Goal: Information Seeking & Learning: Learn about a topic

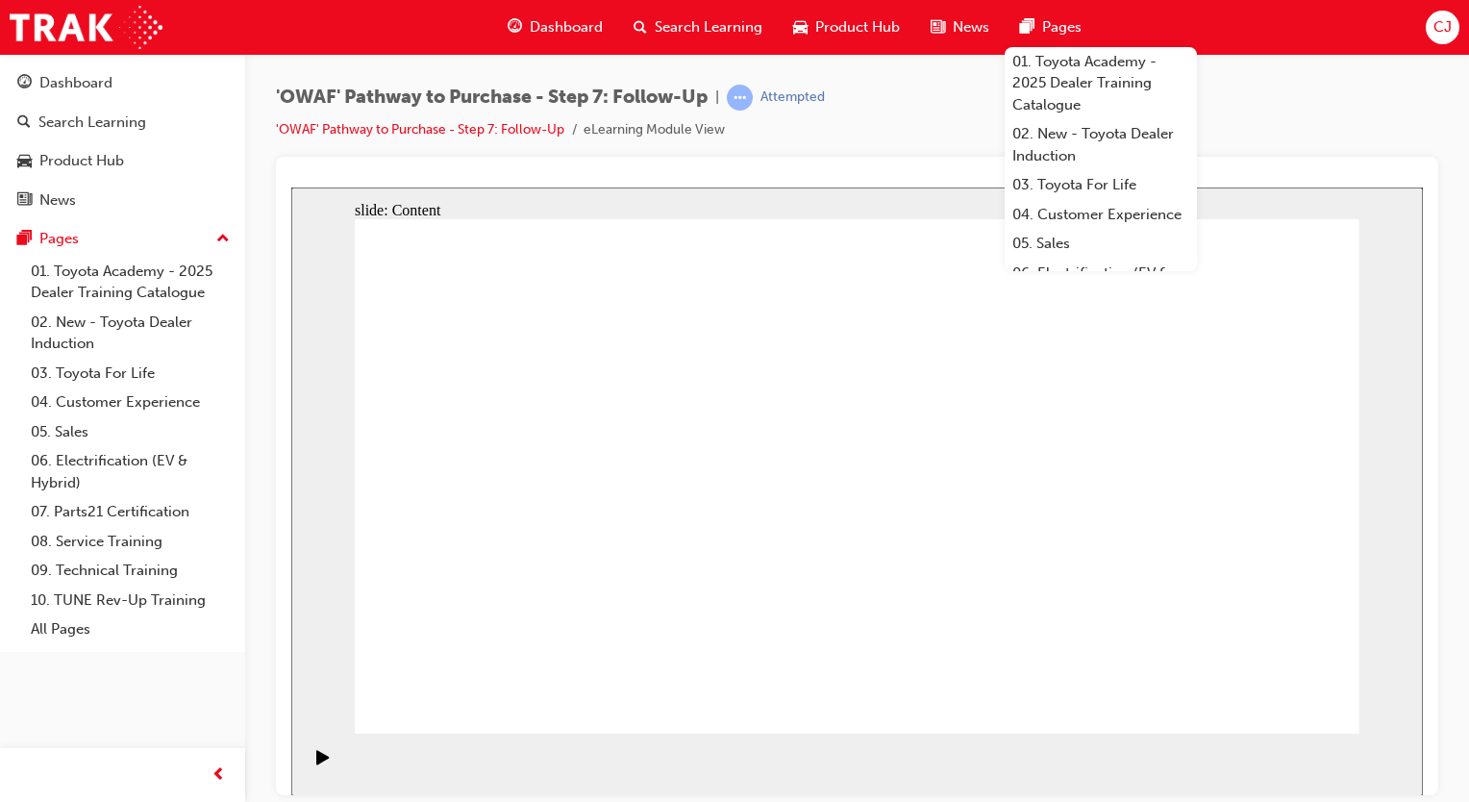
drag, startPoint x: 1267, startPoint y: 708, endPoint x: 1244, endPoint y: 696, distance: 26.2
drag, startPoint x: 526, startPoint y: 392, endPoint x: 473, endPoint y: 429, distance: 64.3
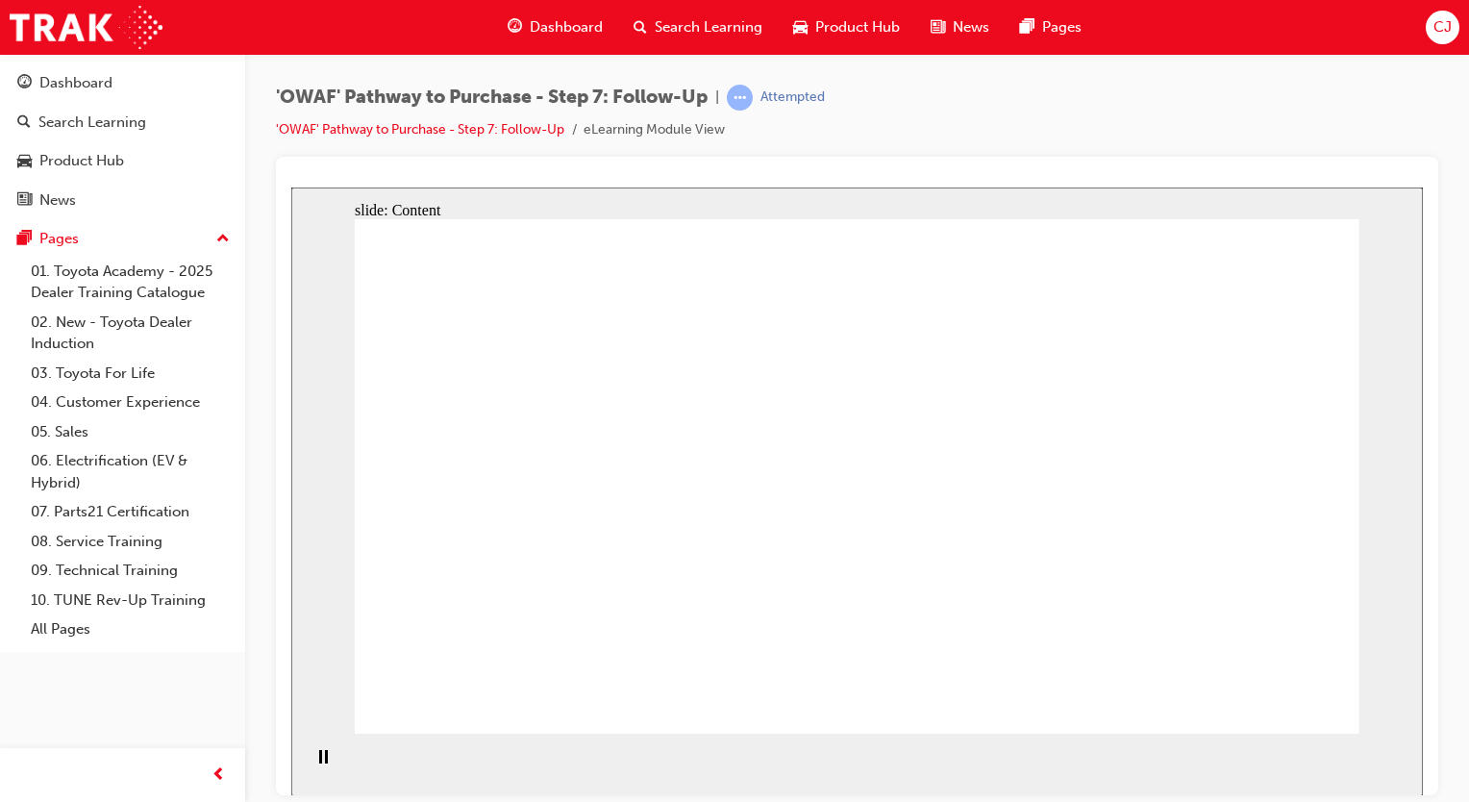
click at [1266, 95] on div "'OWAF' Pathway to Purchase - Step 7: Follow-Up | Attempted 'OWAF' Pathway to Pu…" at bounding box center [857, 121] width 1162 height 72
drag, startPoint x: 719, startPoint y: 507, endPoint x: 838, endPoint y: 540, distance: 123.6
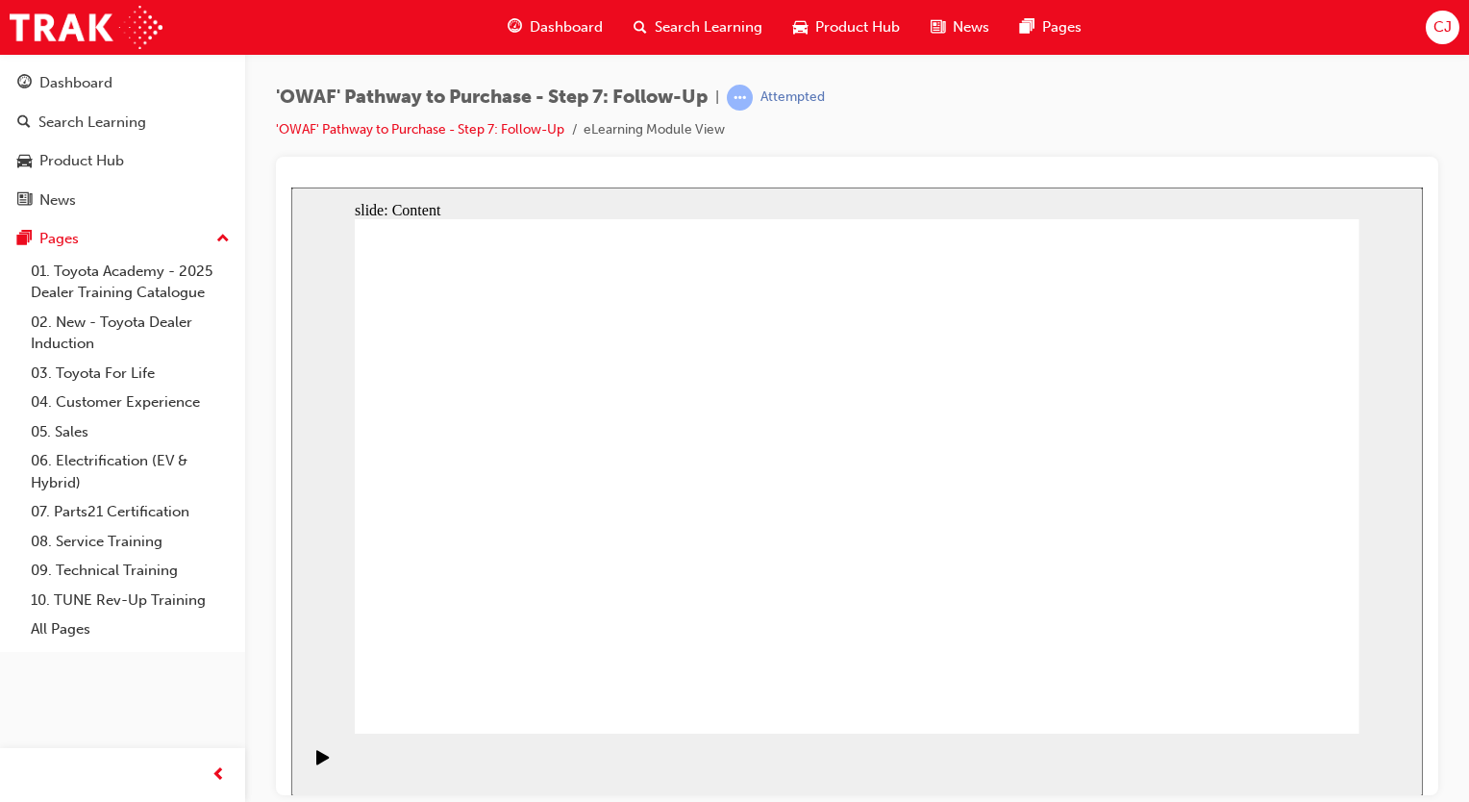
drag, startPoint x: 1175, startPoint y: 601, endPoint x: 1176, endPoint y: 572, distance: 28.8
